Goal: Use online tool/utility: Utilize a website feature to perform a specific function

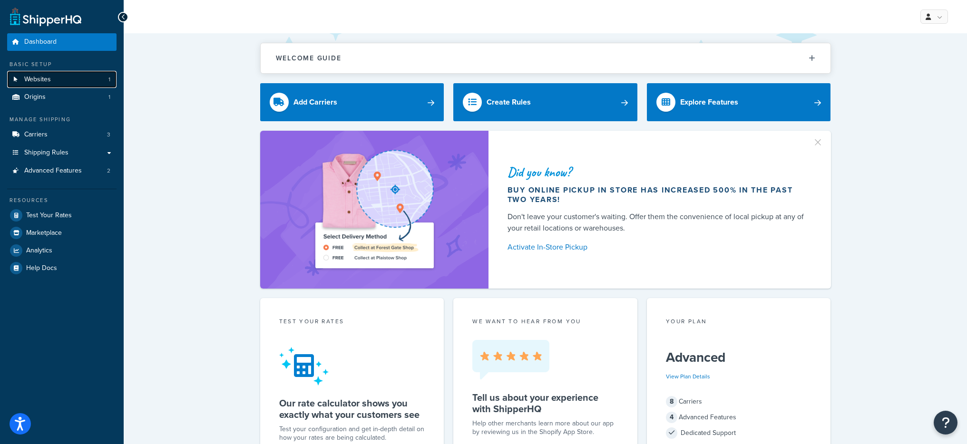
click at [79, 79] on link "Websites 1" at bounding box center [61, 80] width 109 height 18
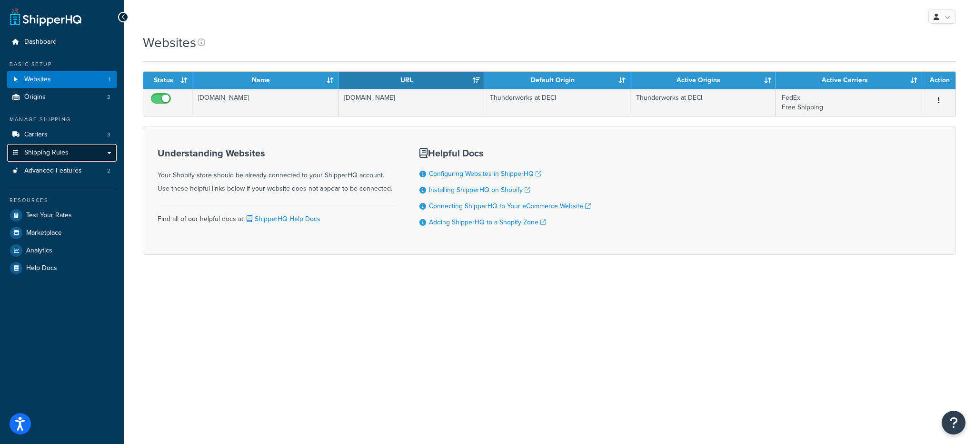
click at [89, 154] on link "Shipping Rules" at bounding box center [61, 153] width 109 height 18
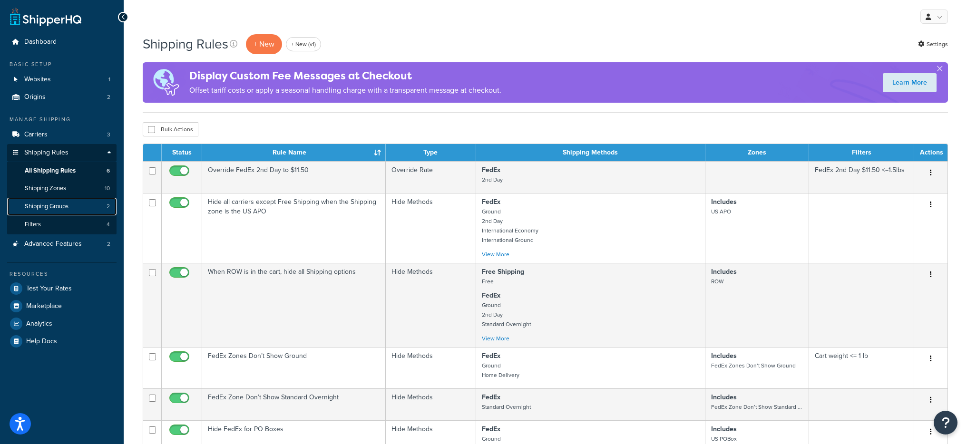
click at [77, 211] on link "Shipping Groups 2" at bounding box center [61, 207] width 109 height 18
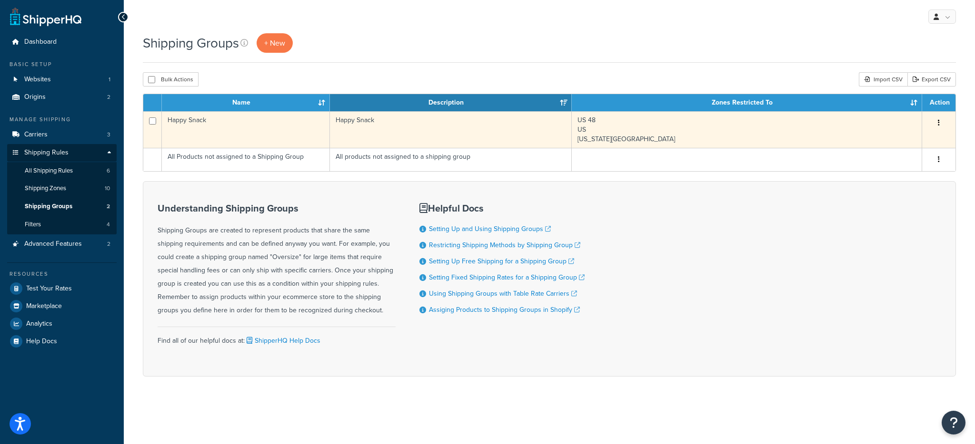
click at [296, 135] on td "Happy Snack" at bounding box center [246, 129] width 168 height 37
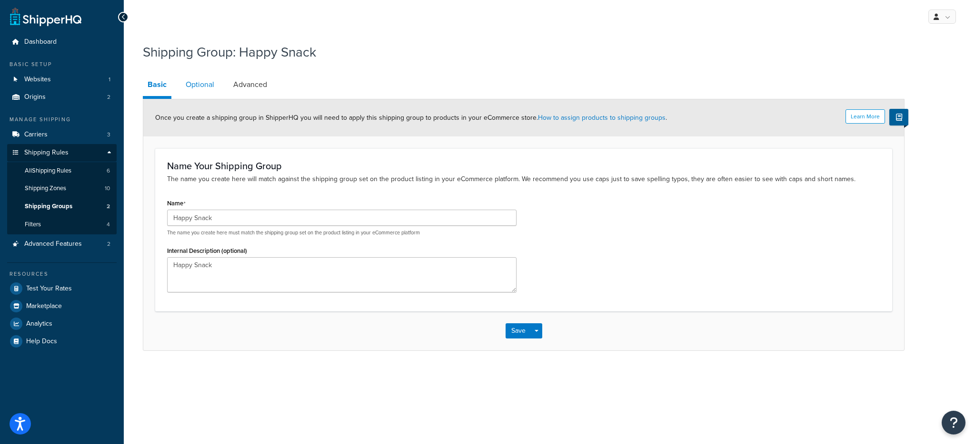
click at [207, 89] on link "Optional" at bounding box center [200, 84] width 38 height 23
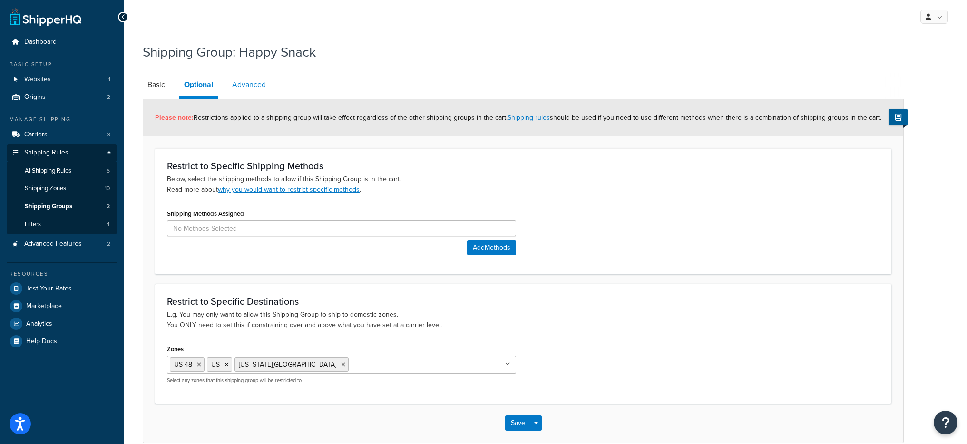
click at [237, 73] on link "Advanced" at bounding box center [248, 84] width 43 height 23
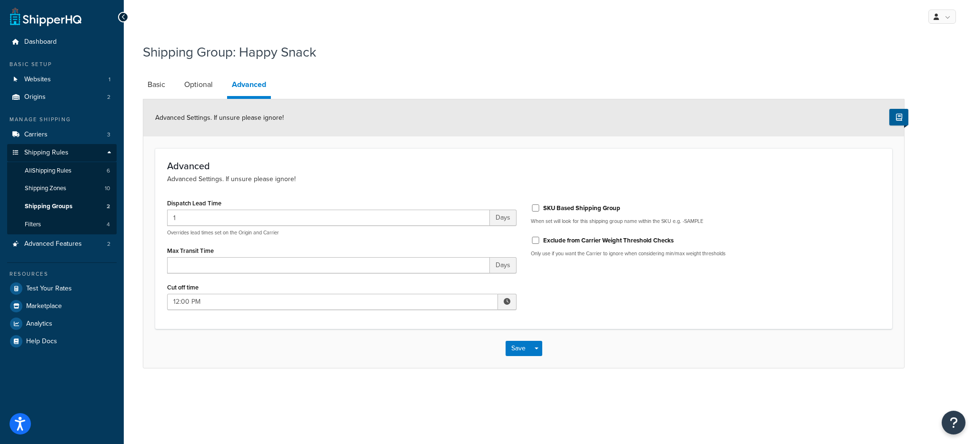
click at [240, 78] on link "Advanced" at bounding box center [249, 86] width 44 height 26
click at [156, 86] on link "Basic" at bounding box center [156, 84] width 27 height 23
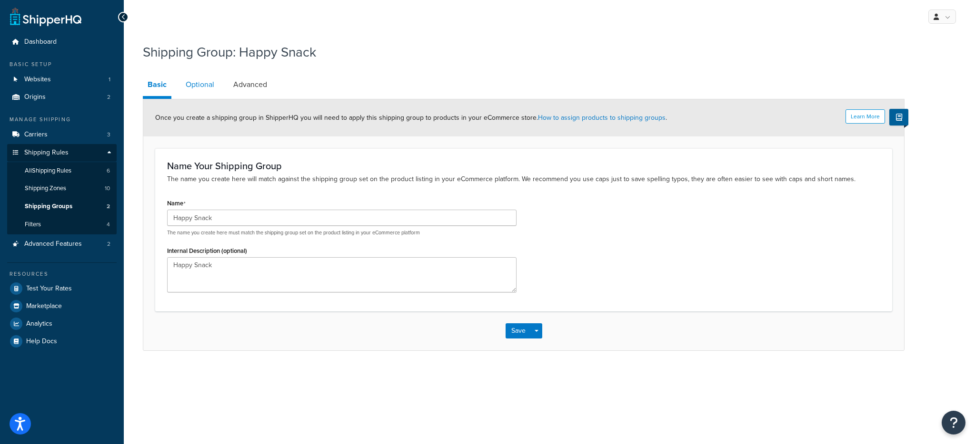
click at [201, 94] on link "Optional" at bounding box center [200, 84] width 38 height 23
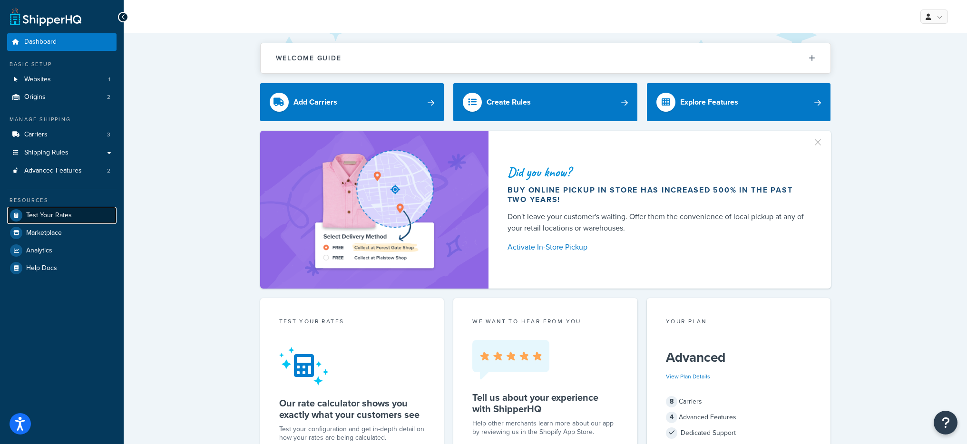
click at [62, 215] on span "Test Your Rates" at bounding box center [49, 216] width 46 height 8
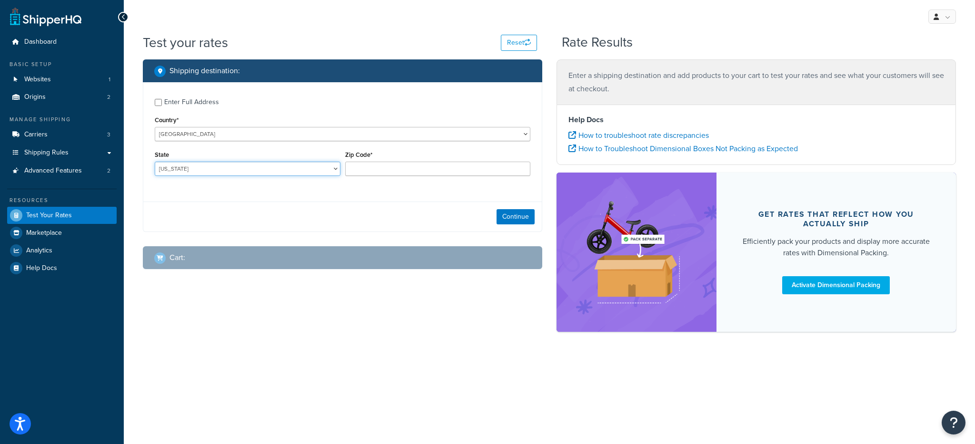
click at [289, 168] on select "Alabama Alaska American Samoa Arizona Arkansas Armed Forces Americas Armed Forc…" at bounding box center [248, 169] width 186 height 14
click at [249, 173] on select "Alabama Alaska American Samoa Arizona Arkansas Armed Forces Americas Armed Forc…" at bounding box center [248, 169] width 186 height 14
click at [260, 134] on select "United States United Kingdom Afghanistan Åland Islands Albania Algeria American…" at bounding box center [342, 134] width 375 height 14
select select "CA"
click at [155, 127] on select "United States United Kingdom Afghanistan Åland Islands Albania Algeria American…" at bounding box center [342, 134] width 375 height 14
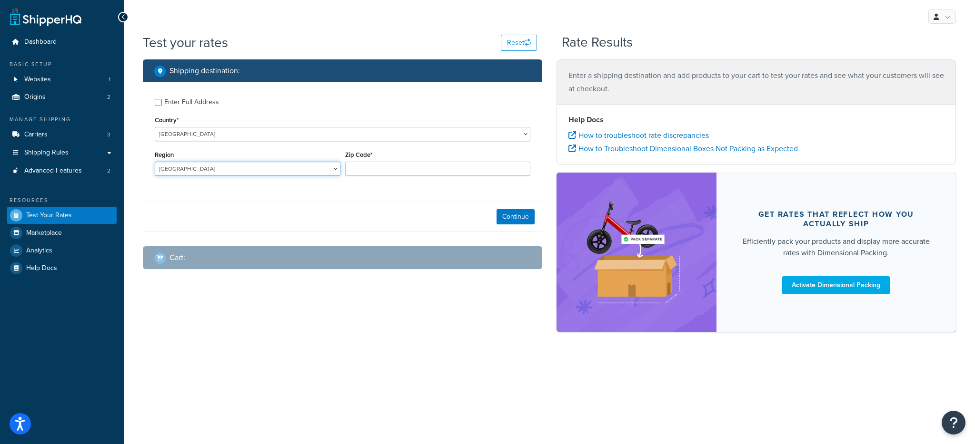
click at [221, 168] on select "Alberta British Columbia Manitoba New Brunswick Newfoundland and Labrador North…" at bounding box center [248, 169] width 186 height 14
select select "NB"
click at [155, 162] on select "Alberta British Columbia Manitoba New Brunswick Newfoundland and Labrador North…" at bounding box center [248, 169] width 186 height 14
click at [365, 158] on label "Zip Code*" at bounding box center [358, 154] width 27 height 7
click at [365, 162] on input "Zip Code*" at bounding box center [438, 169] width 186 height 14
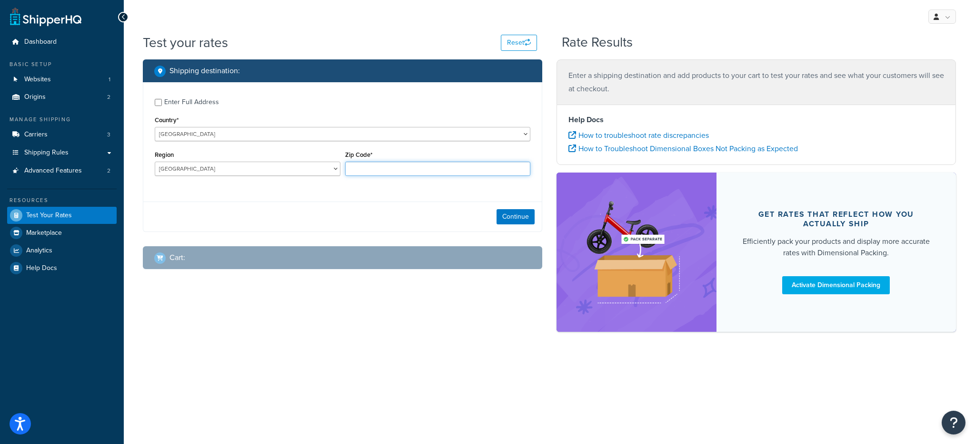
paste input "E1W 0B6"
type input "E1W 0B6"
click at [531, 216] on button "Continue" at bounding box center [515, 216] width 38 height 15
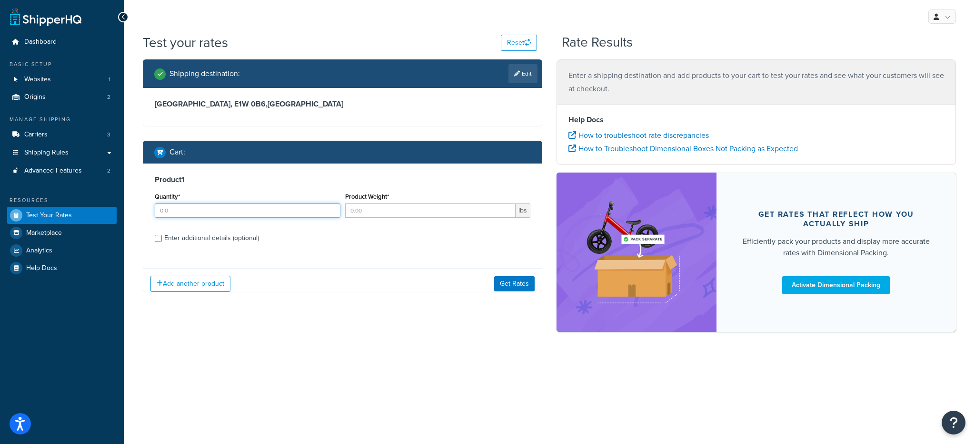
click at [203, 206] on input "Quantity*" at bounding box center [248, 211] width 186 height 14
type input "1"
click at [413, 207] on input "Product Weight*" at bounding box center [430, 211] width 171 height 14
type input "1"
click at [500, 282] on button "Get Rates" at bounding box center [514, 283] width 40 height 15
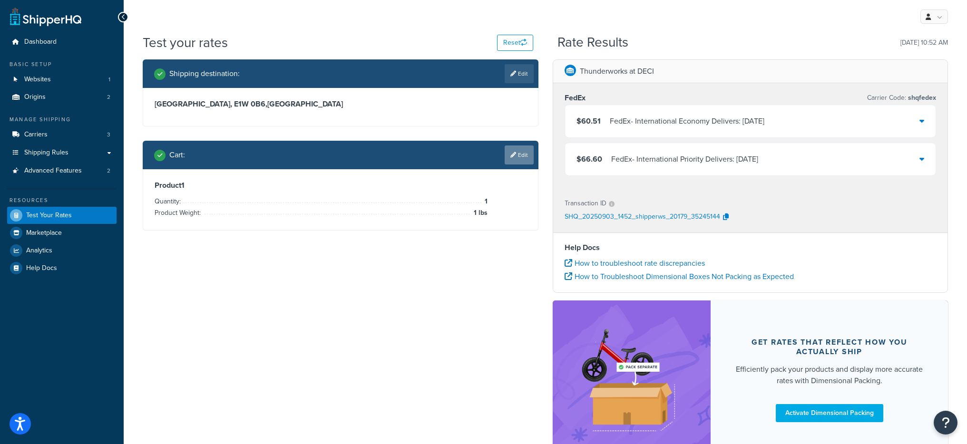
click at [523, 148] on link "Edit" at bounding box center [519, 155] width 29 height 19
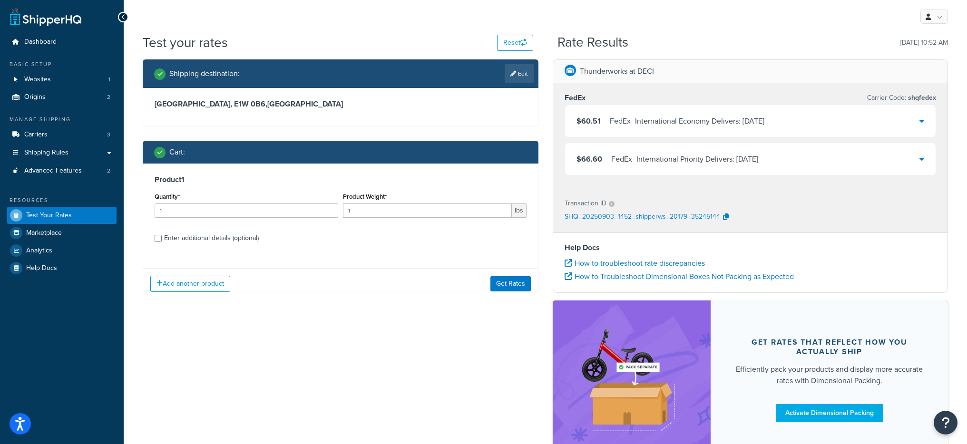
click at [184, 234] on div "Enter additional details (optional)" at bounding box center [211, 238] width 95 height 13
click at [162, 235] on input "Enter additional details (optional)" at bounding box center [158, 238] width 7 height 7
checkbox input "true"
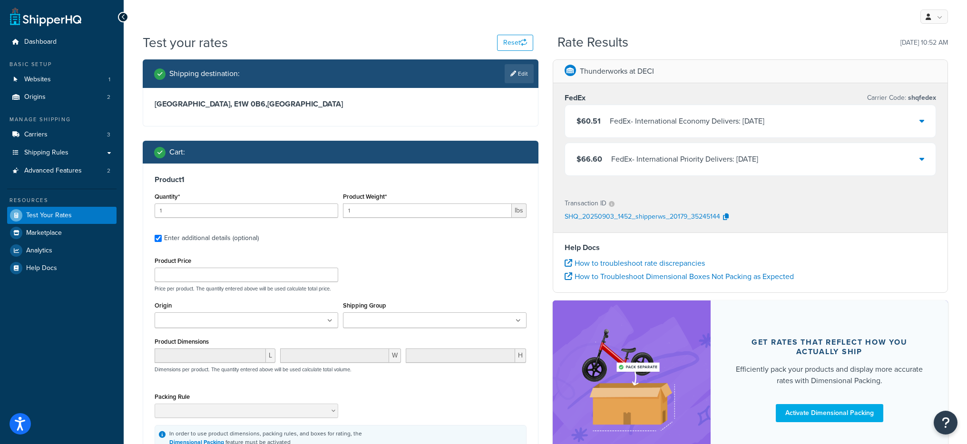
click at [377, 311] on div "Shipping Group Happy Snack" at bounding box center [435, 313] width 184 height 29
click at [375, 313] on ul at bounding box center [435, 321] width 184 height 16
click at [427, 260] on div "Product Price Price per product. The quantity entered above will be used calcul…" at bounding box center [340, 274] width 377 height 38
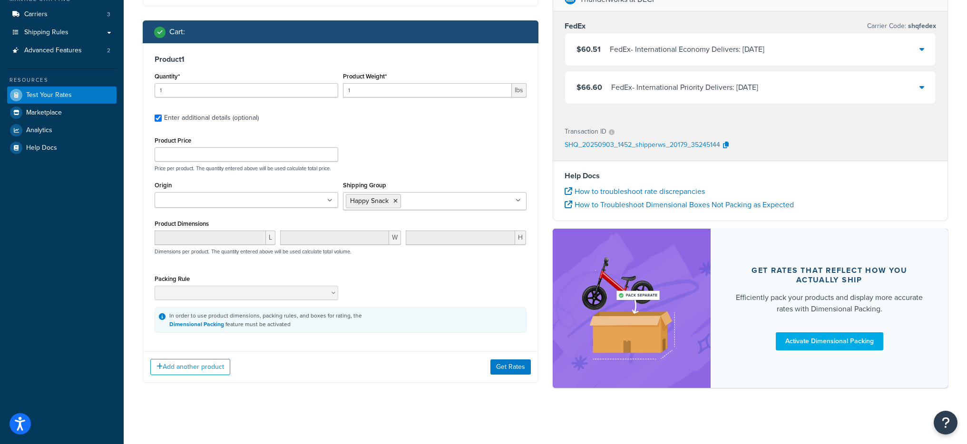
click at [504, 376] on div "Add another product Get Rates" at bounding box center [340, 367] width 395 height 31
click at [504, 372] on button "Get Rates" at bounding box center [511, 367] width 40 height 15
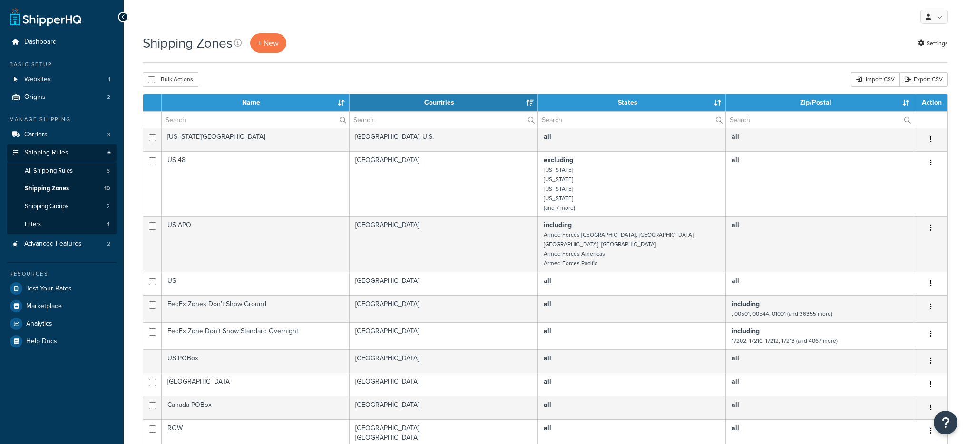
select select "15"
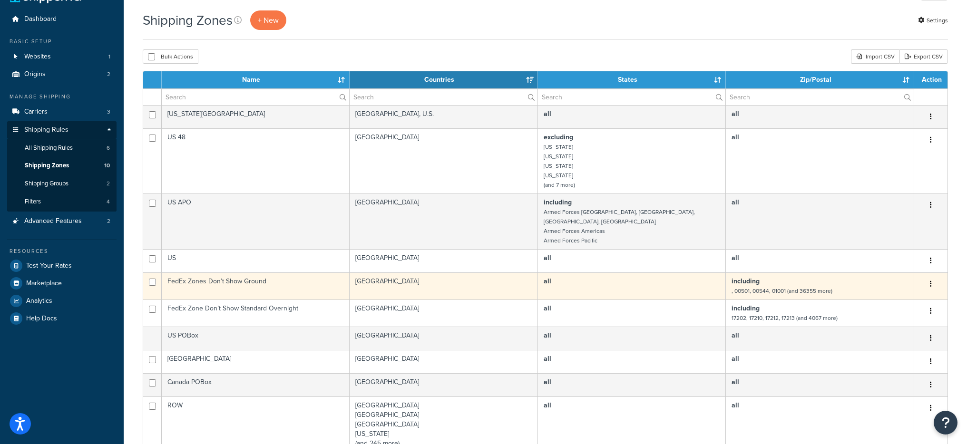
scroll to position [31, 0]
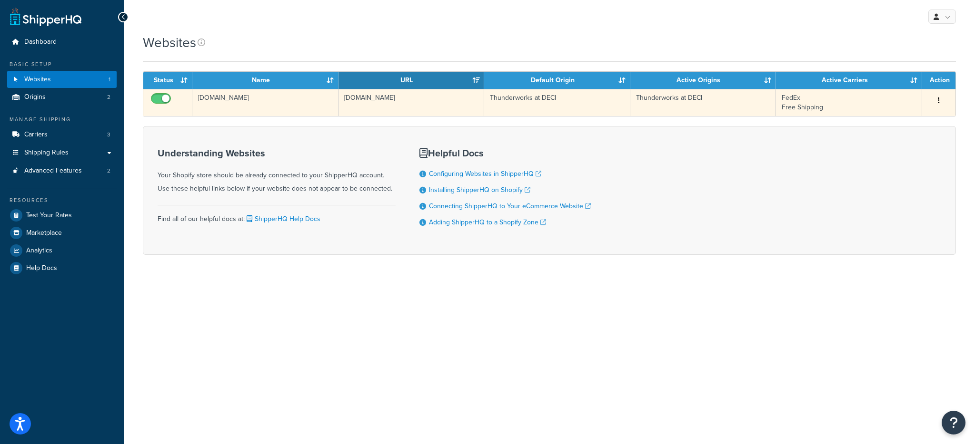
click at [249, 106] on td "feliwayus.myshopify.com" at bounding box center [265, 102] width 146 height 27
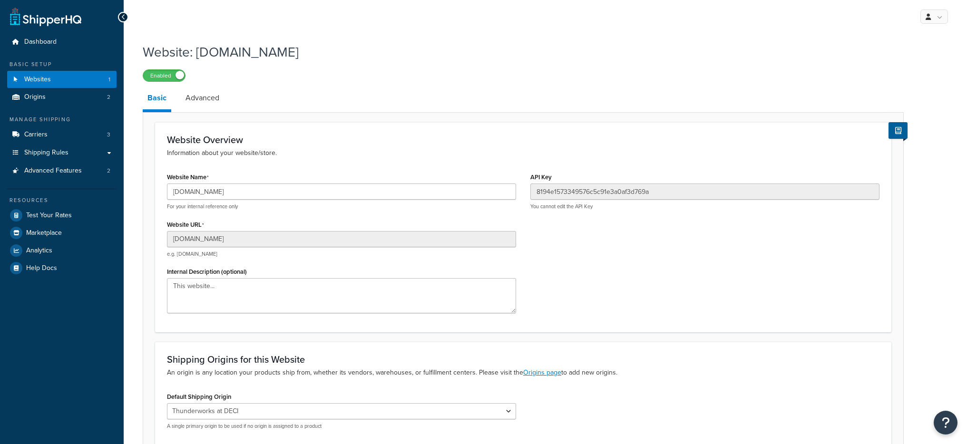
select select "117024"
click at [250, 187] on input "[DOMAIN_NAME]" at bounding box center [341, 192] width 349 height 16
drag, startPoint x: 0, startPoint y: 0, endPoint x: 250, endPoint y: 187, distance: 312.8
click at [250, 187] on input "[DOMAIN_NAME]" at bounding box center [341, 192] width 349 height 16
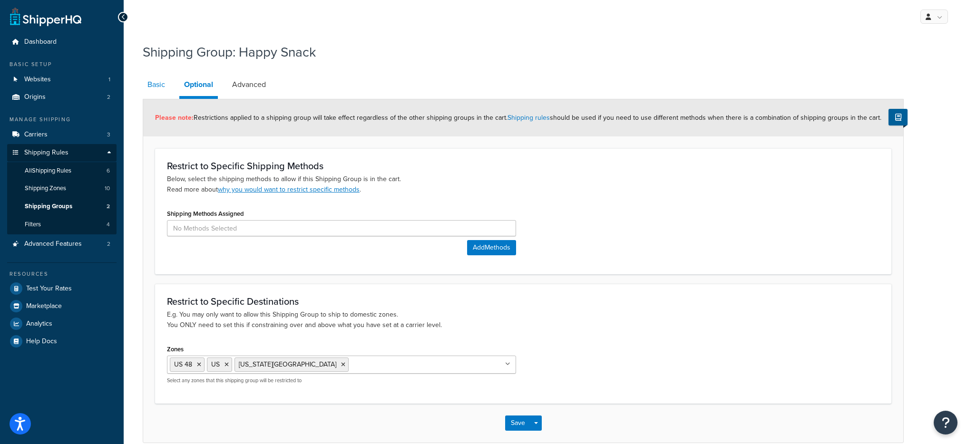
click at [169, 90] on link "Basic" at bounding box center [156, 84] width 27 height 23
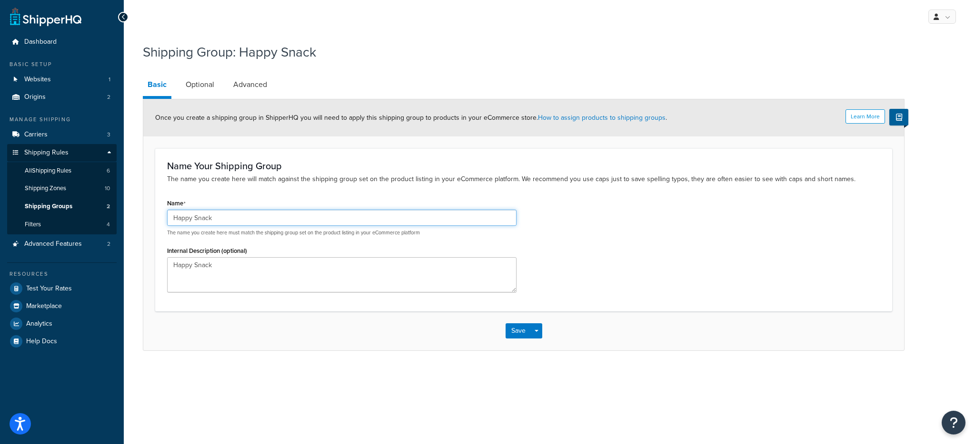
click at [230, 215] on input "Happy Snack" at bounding box center [341, 218] width 349 height 16
click at [187, 81] on link "Optional" at bounding box center [200, 84] width 38 height 23
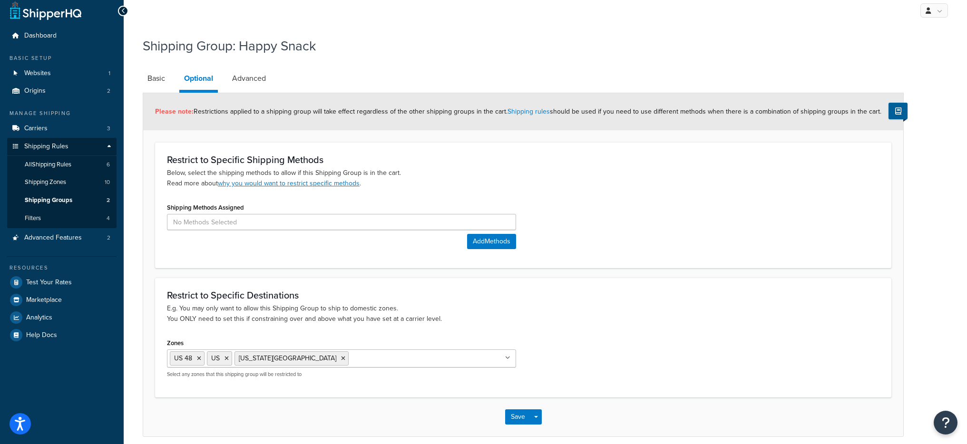
scroll to position [16, 0]
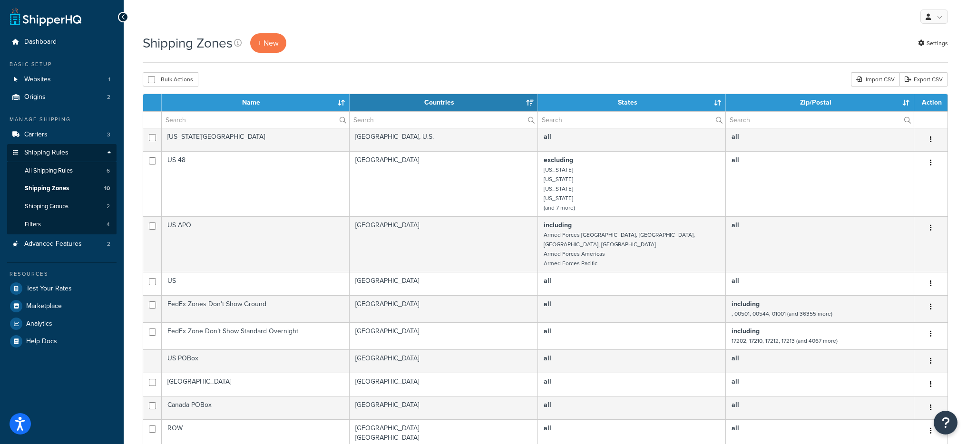
select select "15"
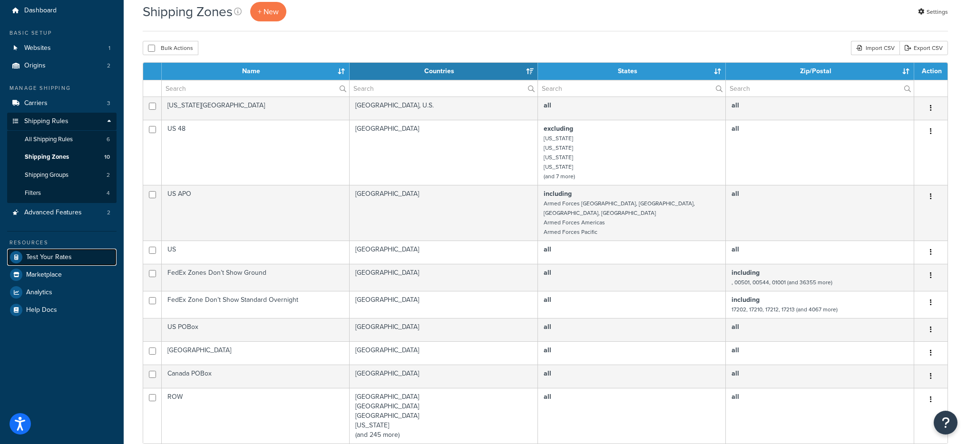
click at [61, 263] on link "Test Your Rates" at bounding box center [61, 257] width 109 height 17
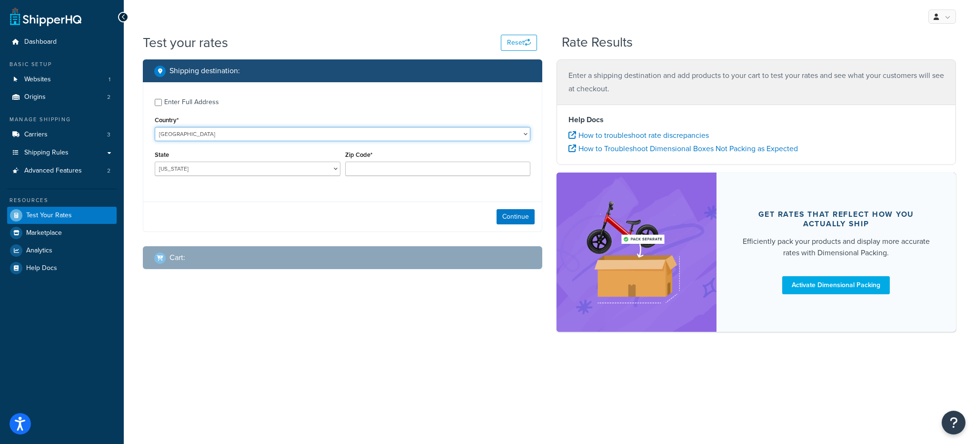
click at [328, 132] on select "[GEOGRAPHIC_DATA] [GEOGRAPHIC_DATA] [GEOGRAPHIC_DATA] [GEOGRAPHIC_DATA] [GEOGRA…" at bounding box center [342, 134] width 375 height 14
select select "CA"
click at [155, 127] on select "[GEOGRAPHIC_DATA] [GEOGRAPHIC_DATA] [GEOGRAPHIC_DATA] [GEOGRAPHIC_DATA] [GEOGRA…" at bounding box center [342, 134] width 375 height 14
click at [184, 173] on select "[GEOGRAPHIC_DATA] [GEOGRAPHIC_DATA] [GEOGRAPHIC_DATA] [GEOGRAPHIC_DATA] [GEOGRA…" at bounding box center [248, 169] width 186 height 14
select select "BC"
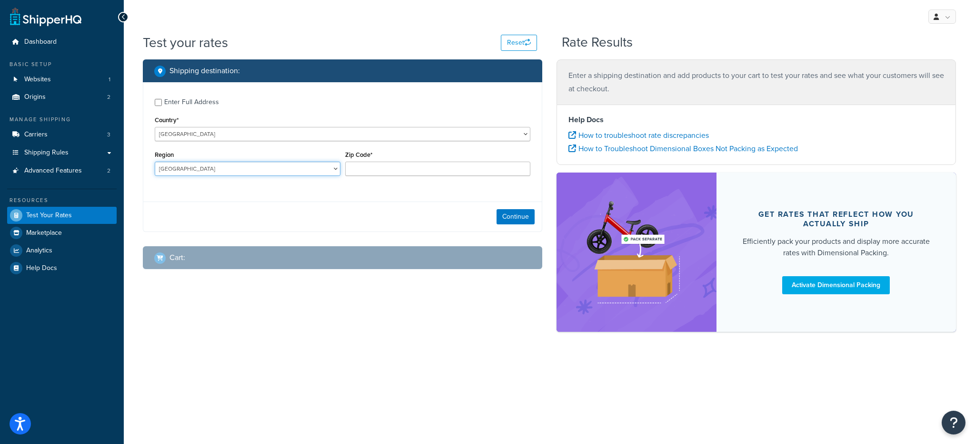
click at [155, 162] on select "[GEOGRAPHIC_DATA] [GEOGRAPHIC_DATA] [GEOGRAPHIC_DATA] [GEOGRAPHIC_DATA] [GEOGRA…" at bounding box center [248, 169] width 186 height 14
click at [396, 167] on input "Zip Code*" at bounding box center [438, 169] width 186 height 14
paste input "V0S 4A3"
type input "V0S 4A3"
click at [513, 217] on button "Continue" at bounding box center [515, 216] width 38 height 15
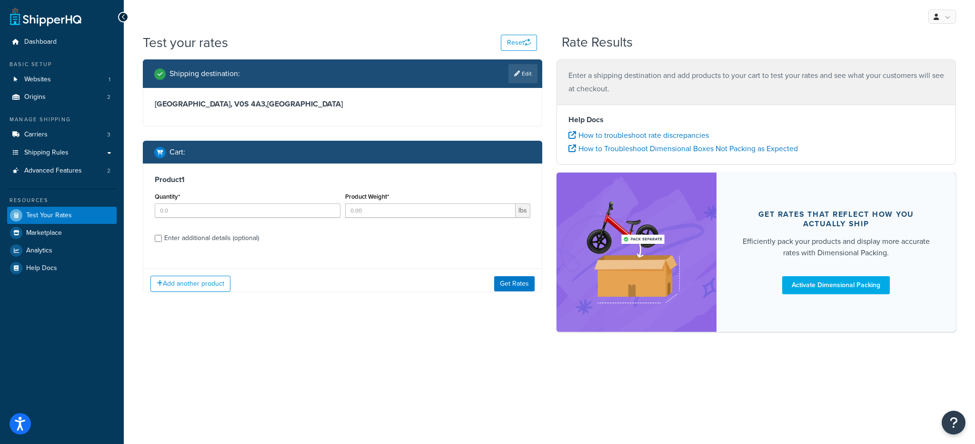
click at [170, 223] on div "Quantity*" at bounding box center [247, 207] width 190 height 35
click at [172, 218] on div at bounding box center [248, 211] width 186 height 14
click at [175, 213] on input "Quantity*" at bounding box center [248, 211] width 186 height 14
type input "1"
click at [430, 205] on input "Product Weight*" at bounding box center [430, 211] width 171 height 14
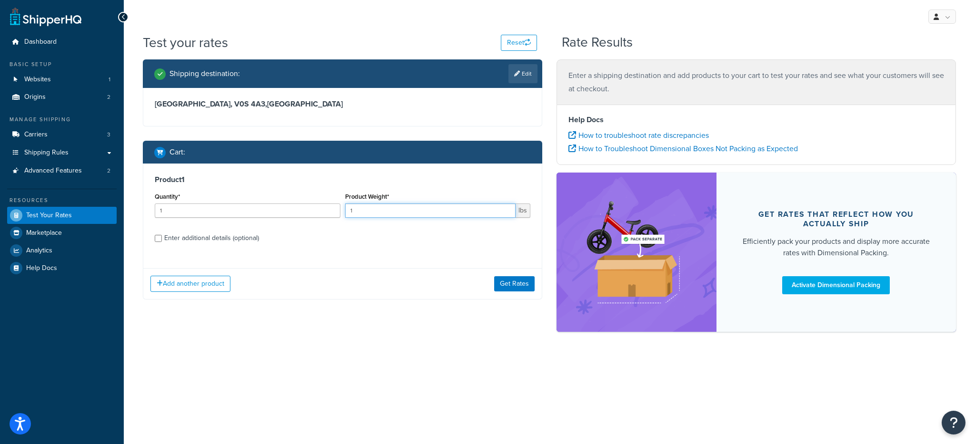
type input "1"
click at [260, 228] on div "Product 1 Quantity* 1 Product Weight* 1 lbs Enter additional details (optional)" at bounding box center [342, 213] width 398 height 98
click at [251, 233] on div "Enter additional details (optional)" at bounding box center [211, 238] width 95 height 13
click at [162, 235] on input "Enter additional details (optional)" at bounding box center [158, 238] width 7 height 7
checkbox input "true"
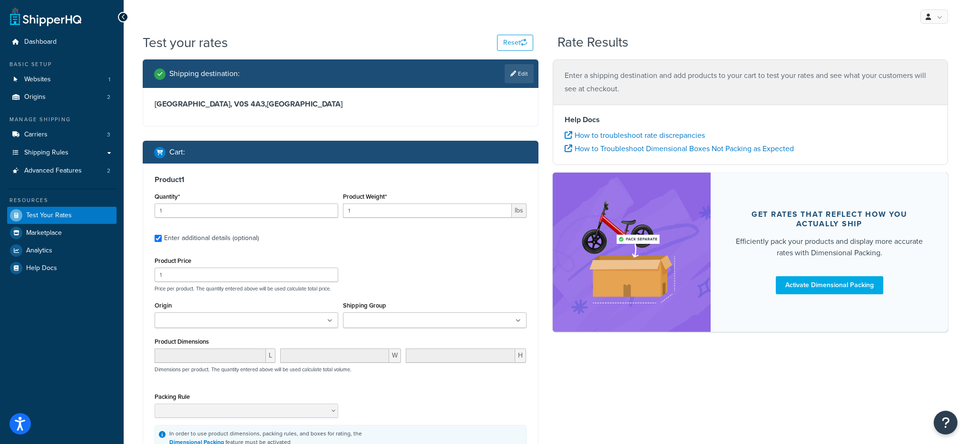
click at [405, 317] on input "Shipping Group" at bounding box center [388, 321] width 84 height 10
click at [424, 268] on div "Product Price 1 Price per product. The quantity entered above will be used calc…" at bounding box center [340, 274] width 377 height 38
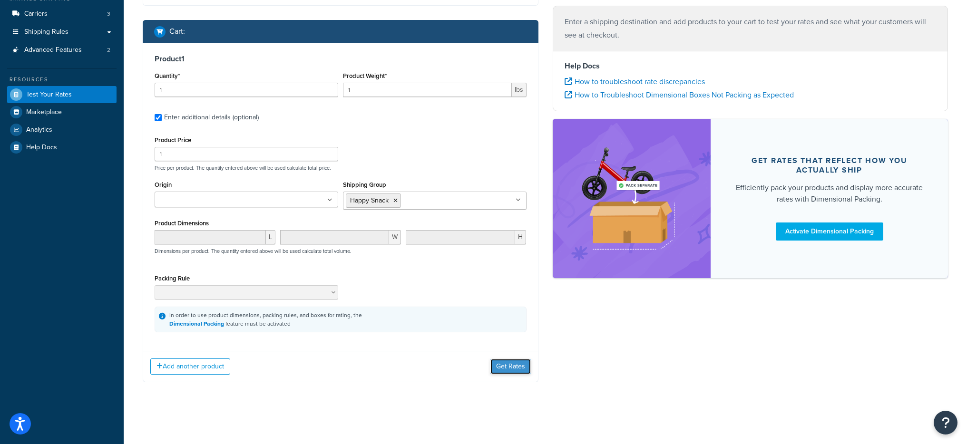
click at [506, 373] on button "Get Rates" at bounding box center [511, 366] width 40 height 15
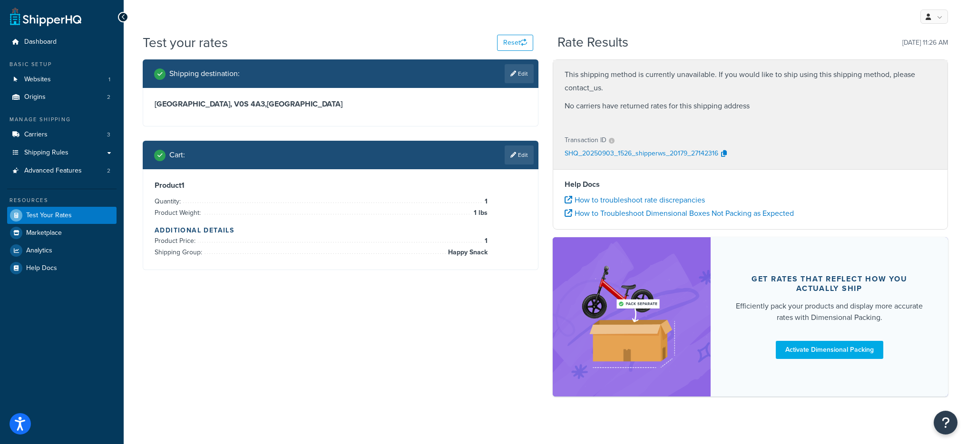
click at [721, 32] on div "My Profile Billing Global Settings Contact Us Logout" at bounding box center [546, 16] width 844 height 33
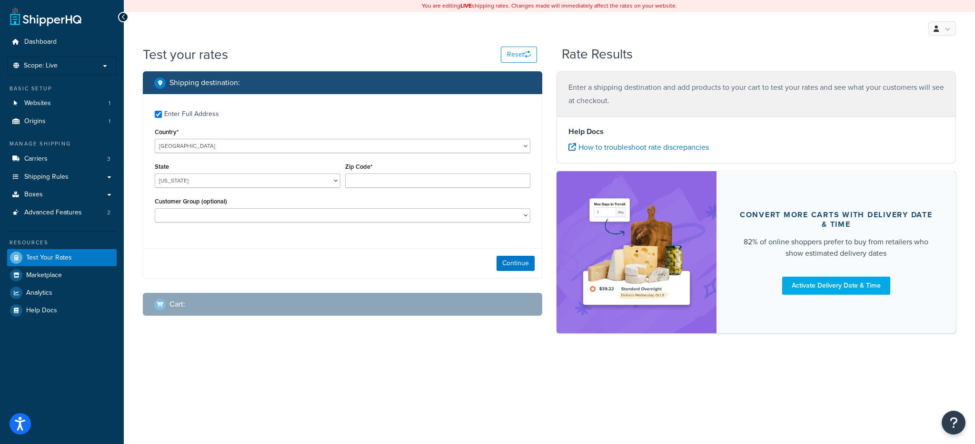
checkbox input "true"
type input "78759"
select select "[GEOGRAPHIC_DATA]"
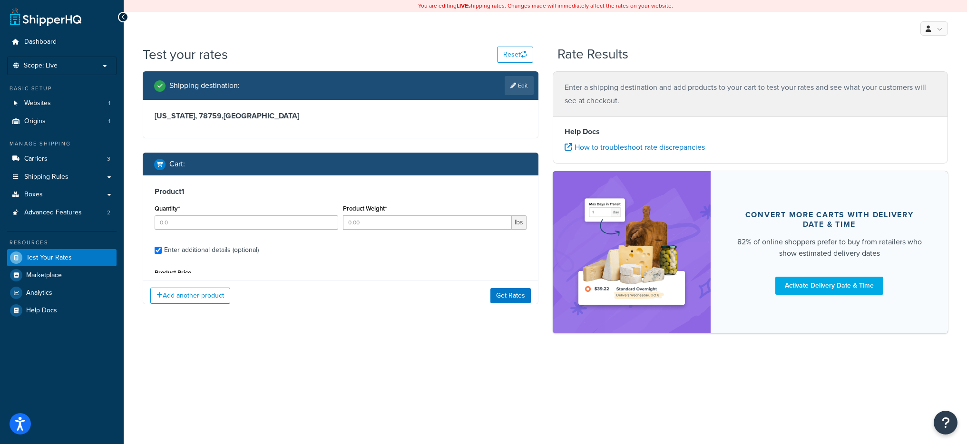
type input "50"
type input "2"
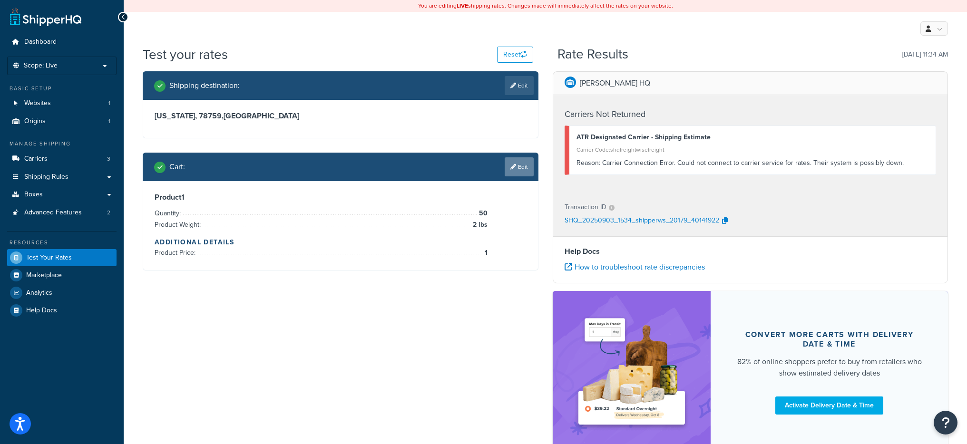
click at [517, 170] on link "Edit" at bounding box center [519, 167] width 29 height 19
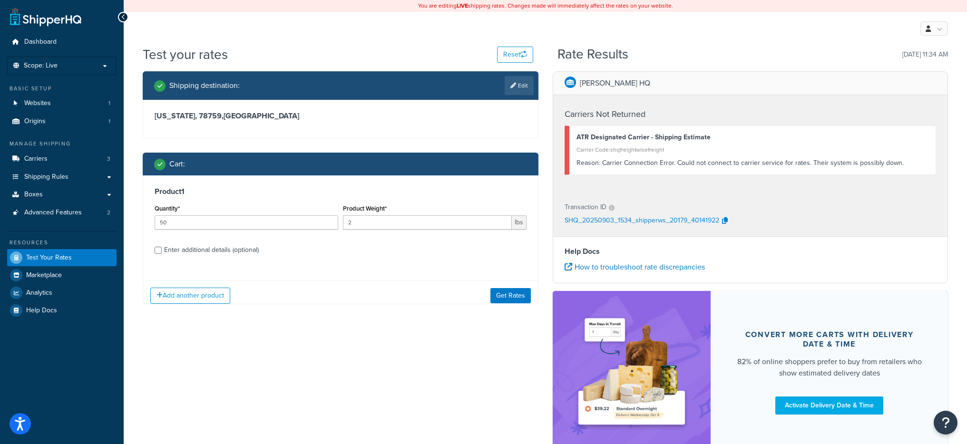
scroll to position [0, 0]
click at [245, 227] on input "50" at bounding box center [247, 223] width 184 height 14
type input "55"
click at [508, 291] on button "Get Rates" at bounding box center [511, 295] width 40 height 15
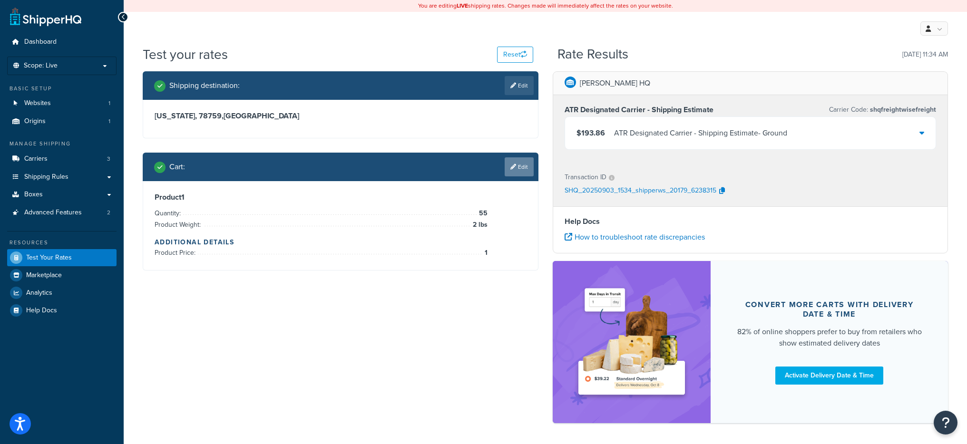
click at [518, 167] on link "Edit" at bounding box center [519, 167] width 29 height 19
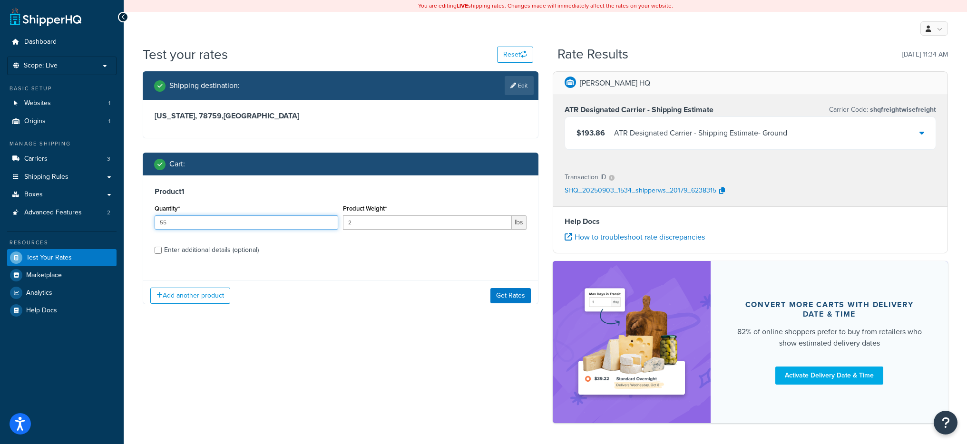
click at [233, 222] on input "55" at bounding box center [247, 223] width 184 height 14
click at [232, 221] on input "55" at bounding box center [247, 223] width 184 height 14
click at [233, 221] on input "55" at bounding box center [247, 223] width 184 height 14
type input "42"
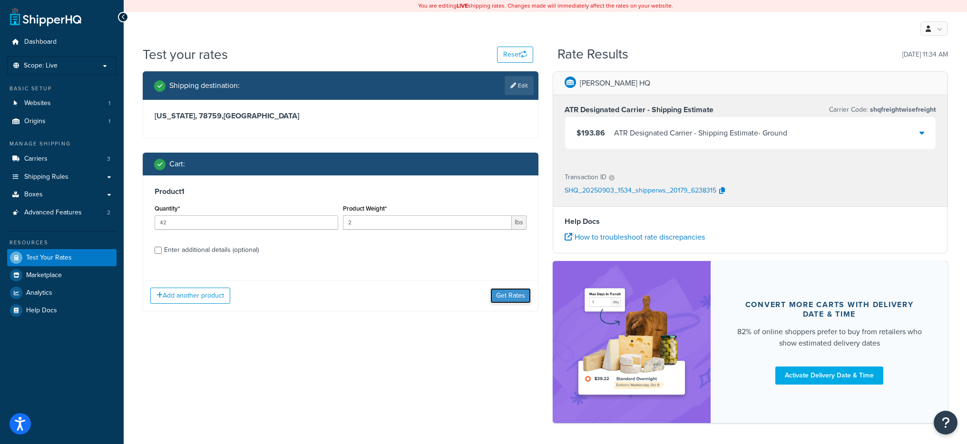
click at [495, 299] on button "Get Rates" at bounding box center [511, 295] width 40 height 15
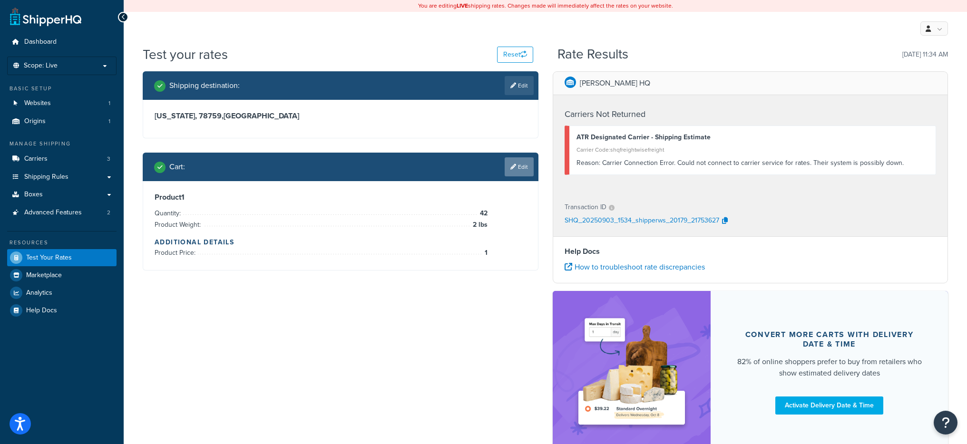
click at [503, 168] on div "Cart : Edit" at bounding box center [344, 167] width 380 height 19
click at [511, 168] on icon at bounding box center [514, 167] width 6 height 6
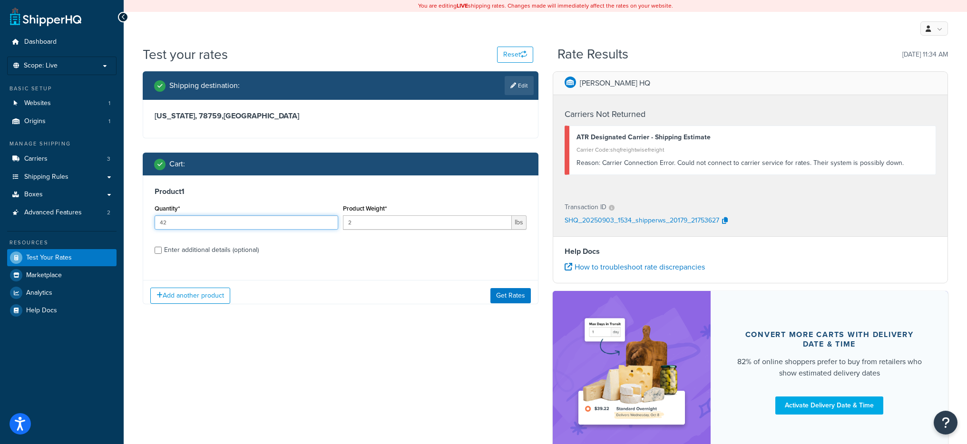
click at [180, 226] on input "42" at bounding box center [247, 223] width 184 height 14
type input "45"
click at [522, 303] on button "Get Rates" at bounding box center [511, 295] width 40 height 15
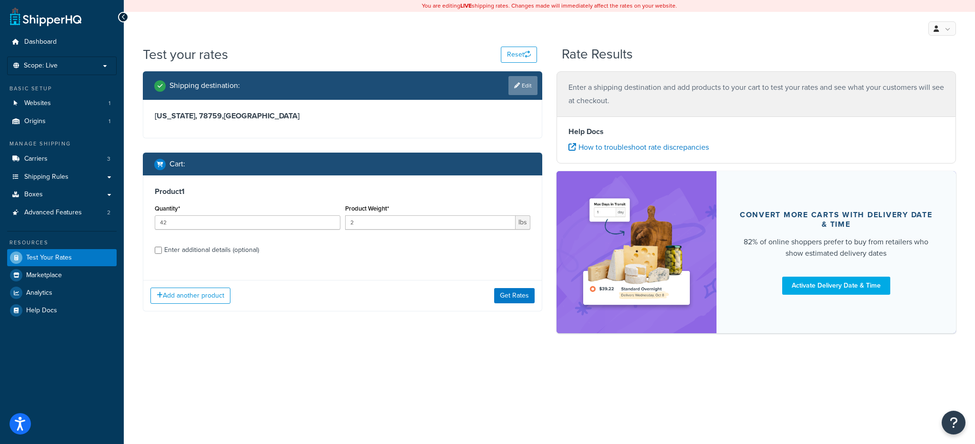
click at [527, 90] on link "Edit" at bounding box center [522, 85] width 29 height 19
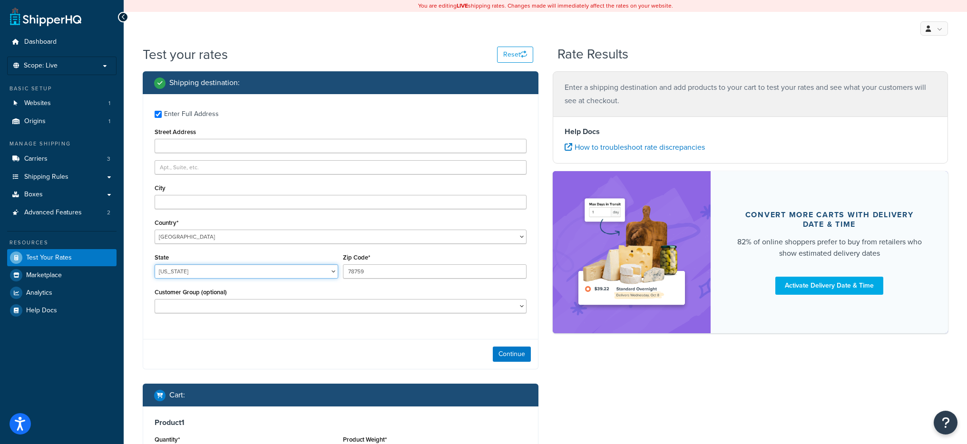
click at [211, 271] on select "Alabama Alaska American Samoa Arizona Arkansas Armed Forces Americas Armed Forc…" at bounding box center [247, 272] width 184 height 14
select select "CA"
click at [155, 265] on select "Alabama Alaska American Samoa Arizona Arkansas Armed Forces Americas Armed Forc…" at bounding box center [247, 272] width 184 height 14
click at [357, 274] on input "78759" at bounding box center [435, 272] width 184 height 14
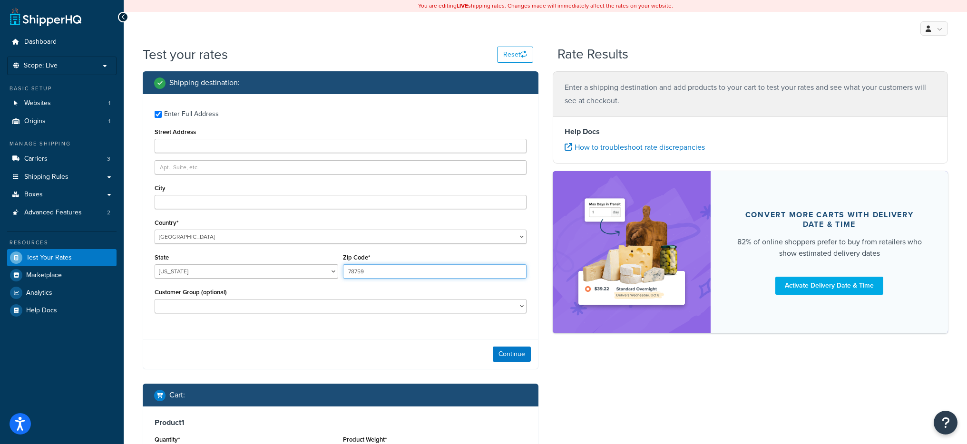
click at [357, 274] on input "78759" at bounding box center [435, 272] width 184 height 14
type input "90210"
click at [511, 351] on button "Continue" at bounding box center [512, 354] width 38 height 15
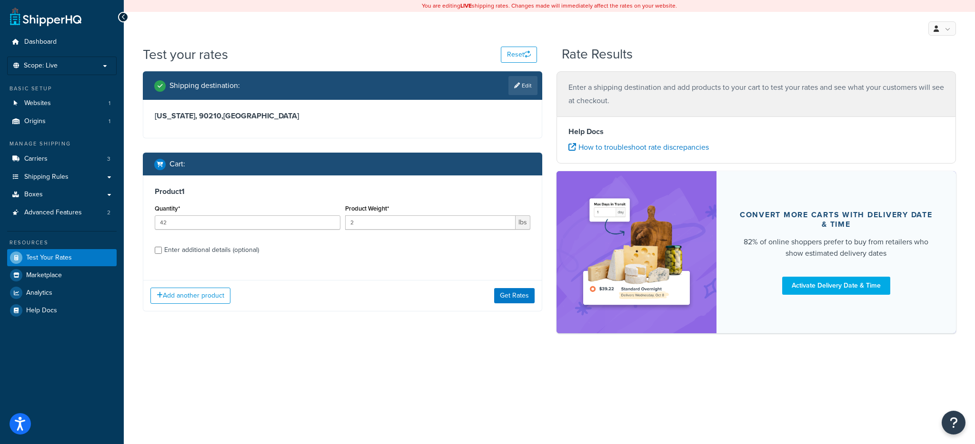
click at [508, 286] on div "Add another product Get Rates" at bounding box center [342, 295] width 398 height 31
click at [516, 303] on button "Get Rates" at bounding box center [514, 295] width 40 height 15
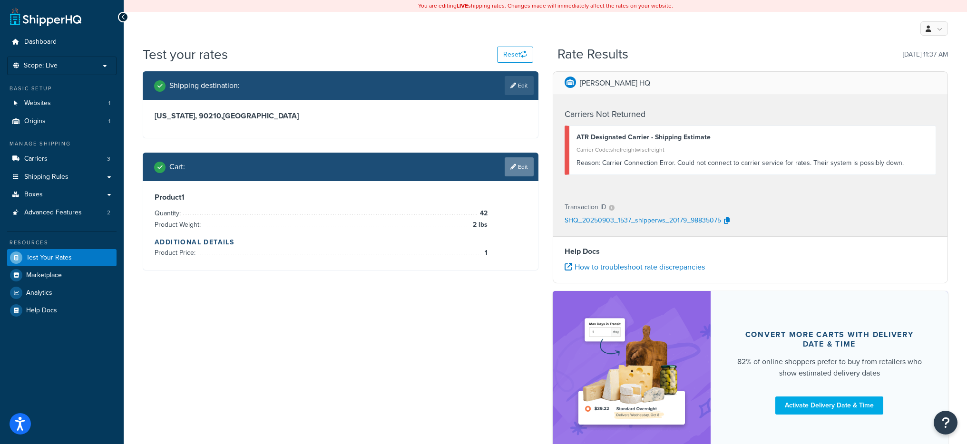
click at [512, 175] on link "Edit" at bounding box center [519, 167] width 29 height 19
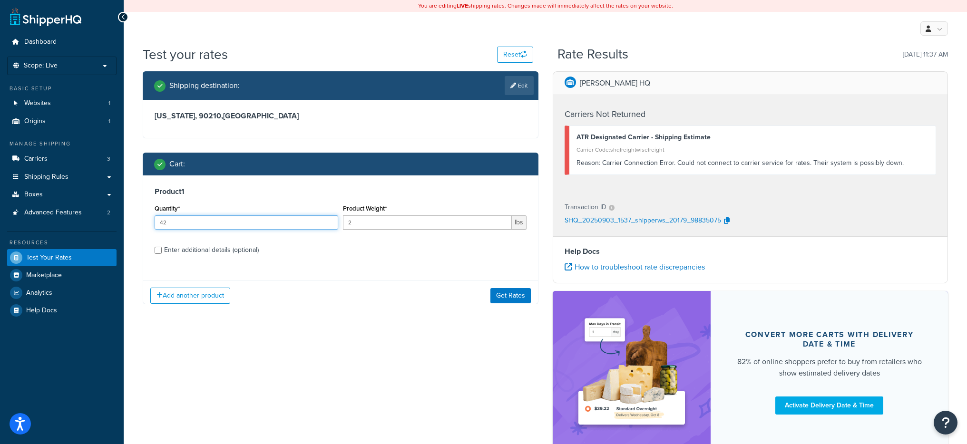
click at [220, 226] on input "42" at bounding box center [247, 223] width 184 height 14
type input "45"
click at [505, 300] on button "Get Rates" at bounding box center [511, 295] width 40 height 15
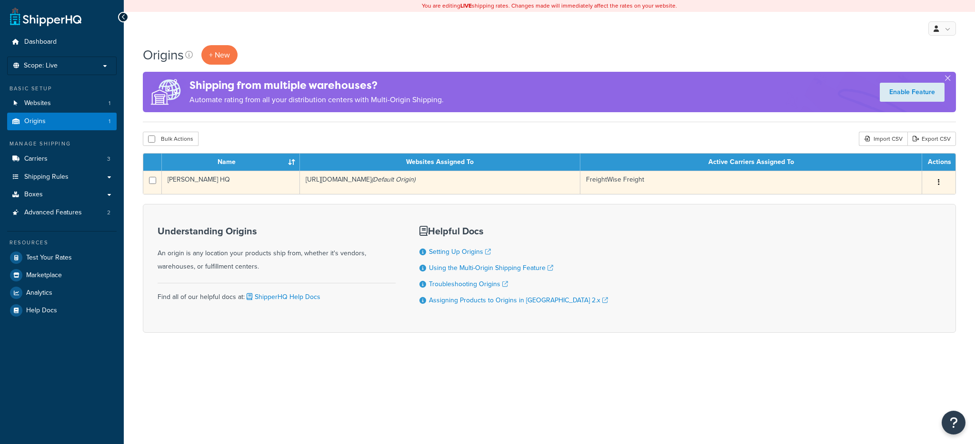
click at [349, 184] on td "[URL][DOMAIN_NAME] (Default Origin)" at bounding box center [440, 182] width 280 height 23
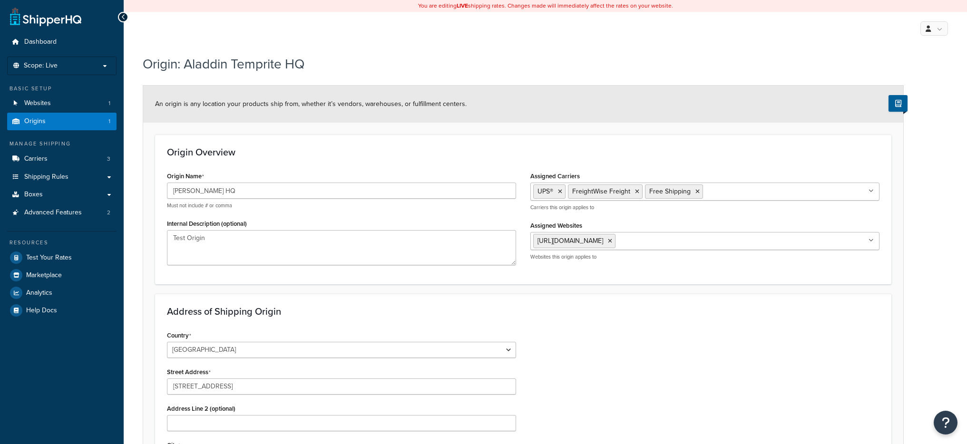
select select "42"
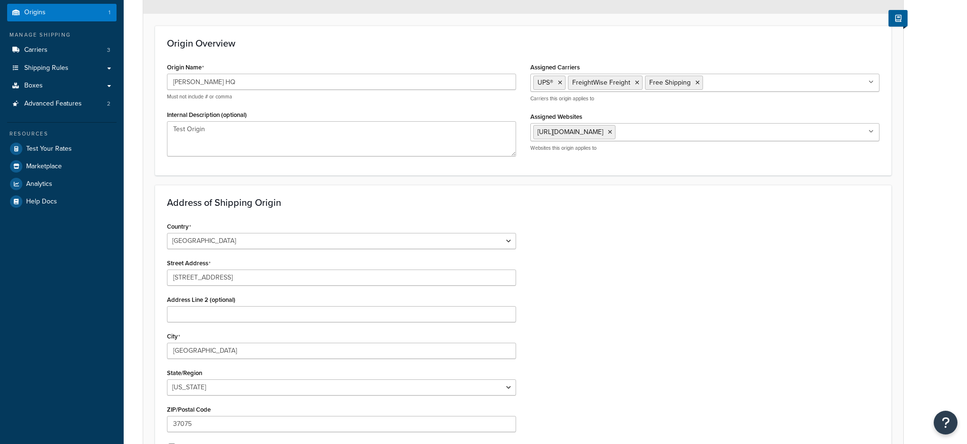
scroll to position [225, 0]
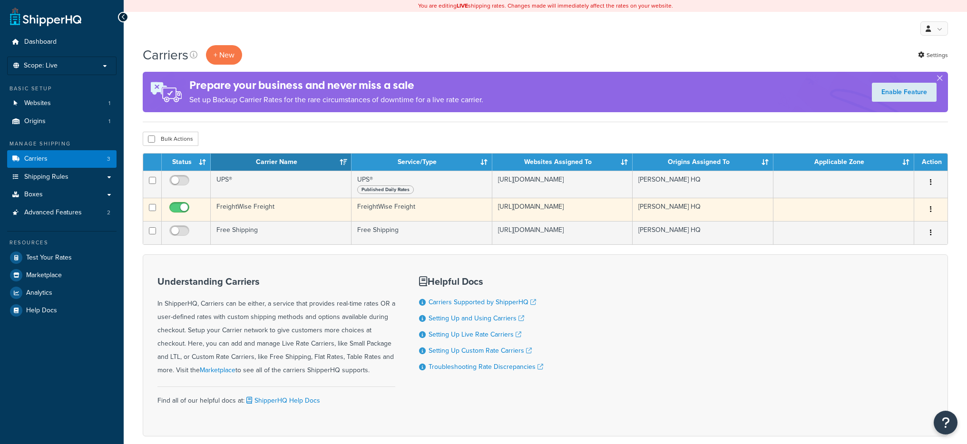
click at [303, 206] on td "FreightWise Freight" at bounding box center [281, 209] width 141 height 23
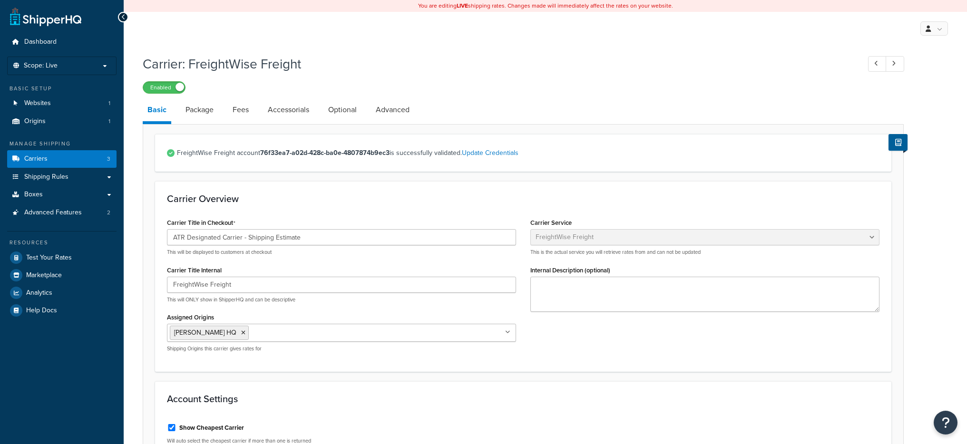
select select "freightWiseFreight"
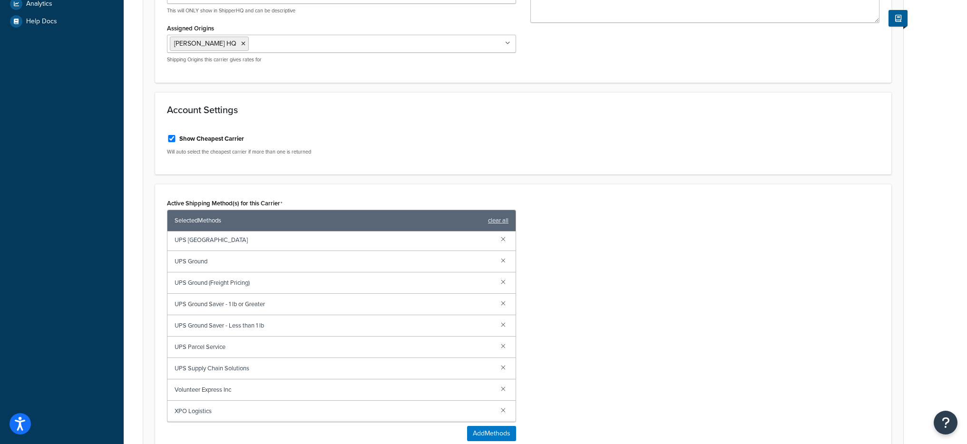
scroll to position [287, 0]
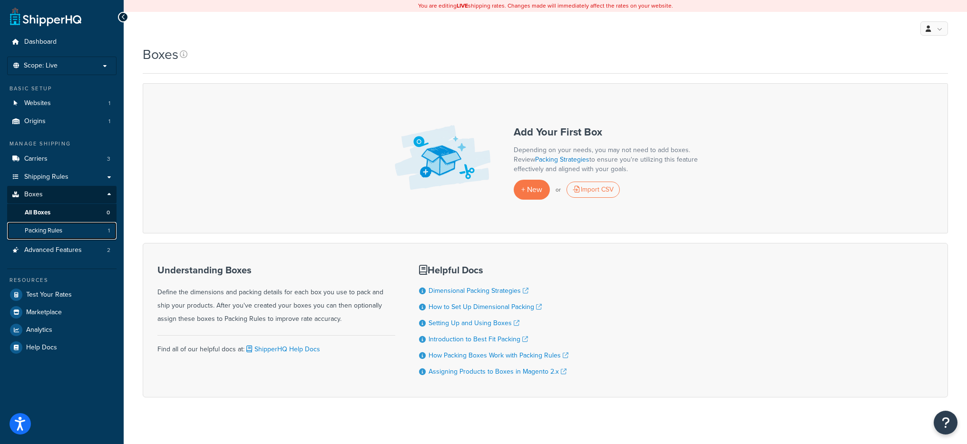
click at [64, 229] on link "Packing Rules 1" at bounding box center [61, 231] width 109 height 18
